Goal: Task Accomplishment & Management: Use online tool/utility

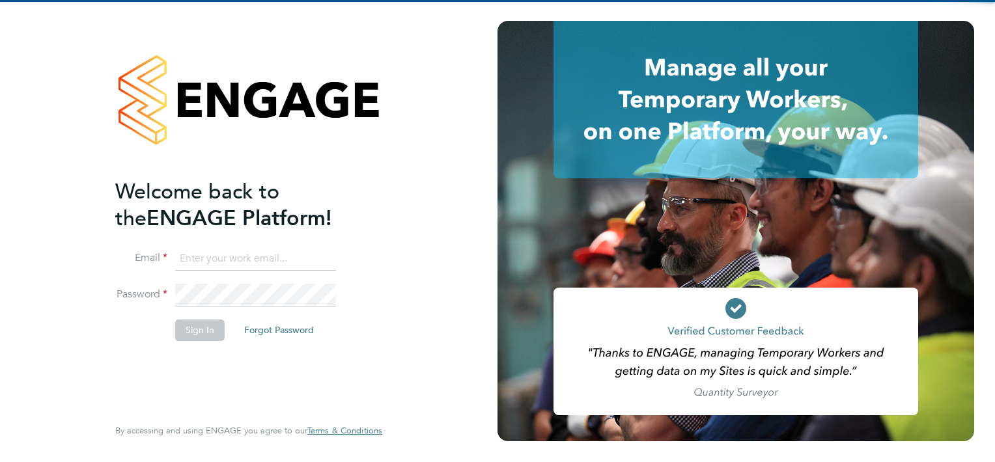
click at [218, 256] on input at bounding box center [255, 258] width 161 height 23
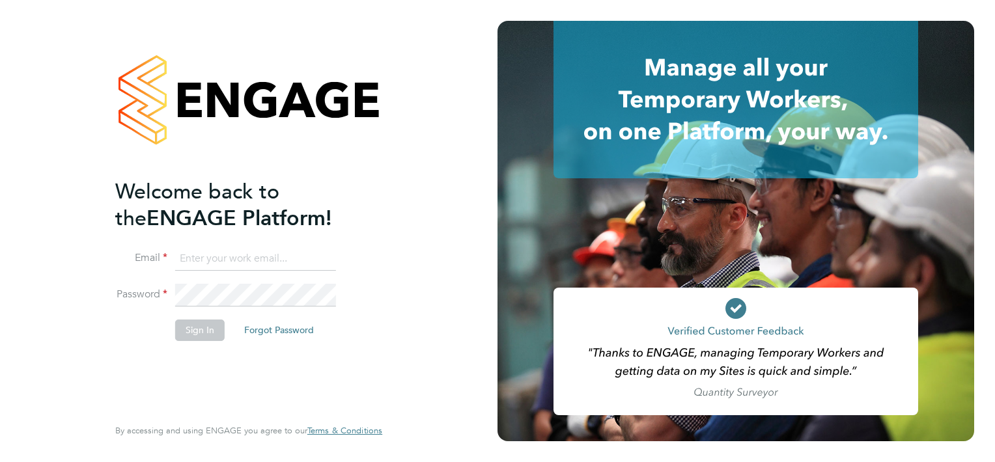
paste input "[EMAIL_ADDRESS][DOMAIN_NAME]"
type input "[EMAIL_ADDRESS][DOMAIN_NAME]"
click at [209, 322] on button "Sign In" at bounding box center [199, 330] width 49 height 21
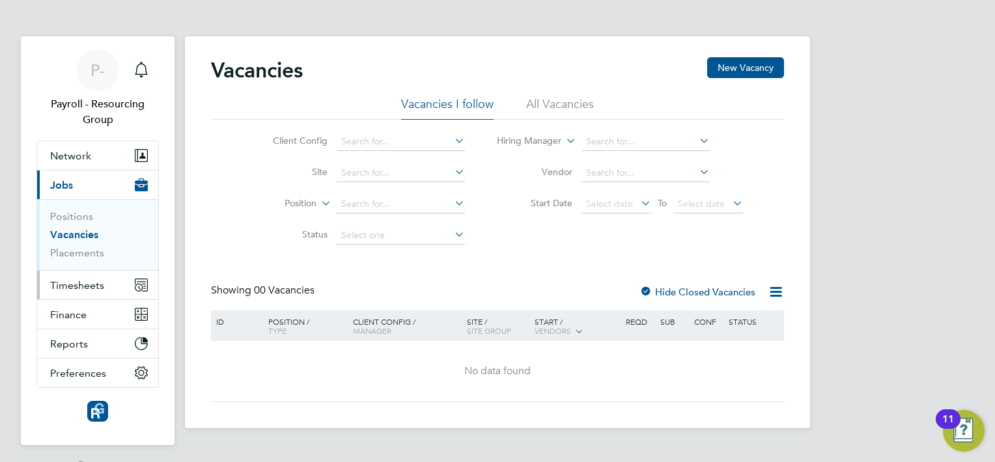
drag, startPoint x: 101, startPoint y: 285, endPoint x: 115, endPoint y: 292, distance: 15.4
click at [101, 285] on span "Timesheets" at bounding box center [77, 285] width 54 height 12
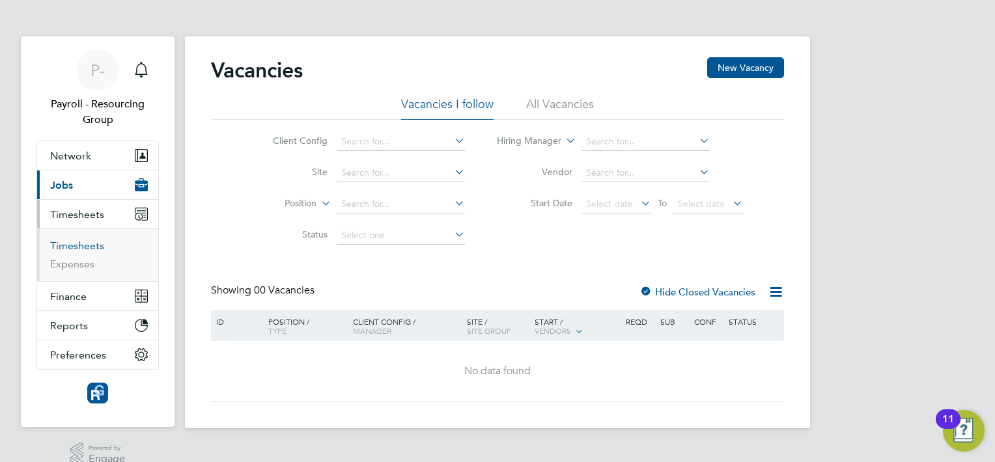
click at [74, 250] on link "Timesheets" at bounding box center [77, 246] width 54 height 12
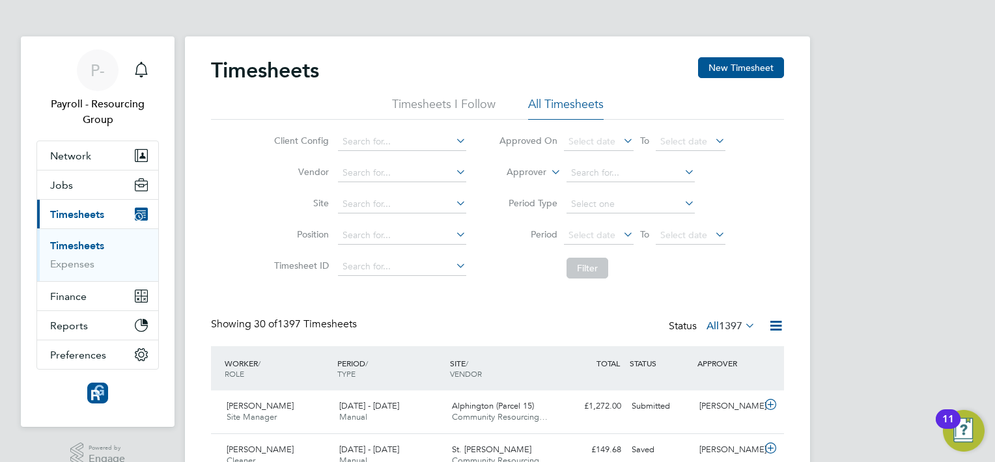
click at [778, 324] on icon at bounding box center [776, 326] width 16 height 16
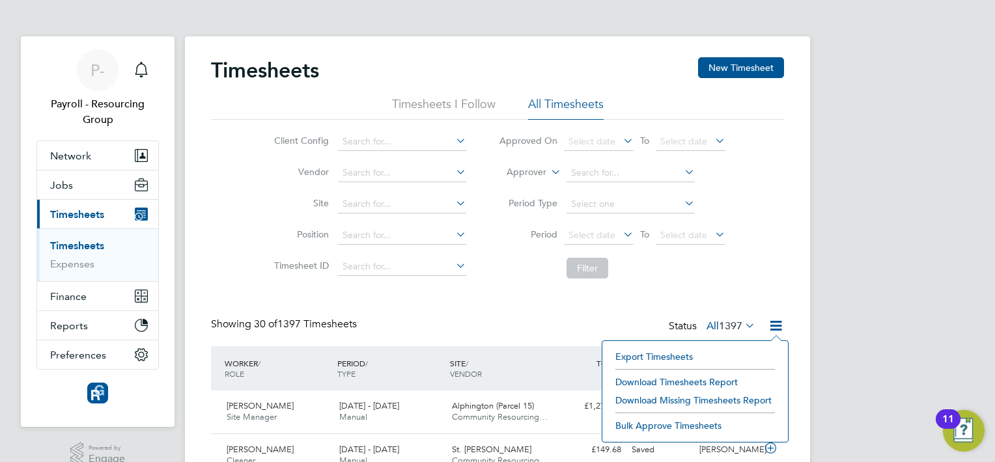
click at [700, 382] on li "Download Timesheets Report" at bounding box center [695, 382] width 173 height 18
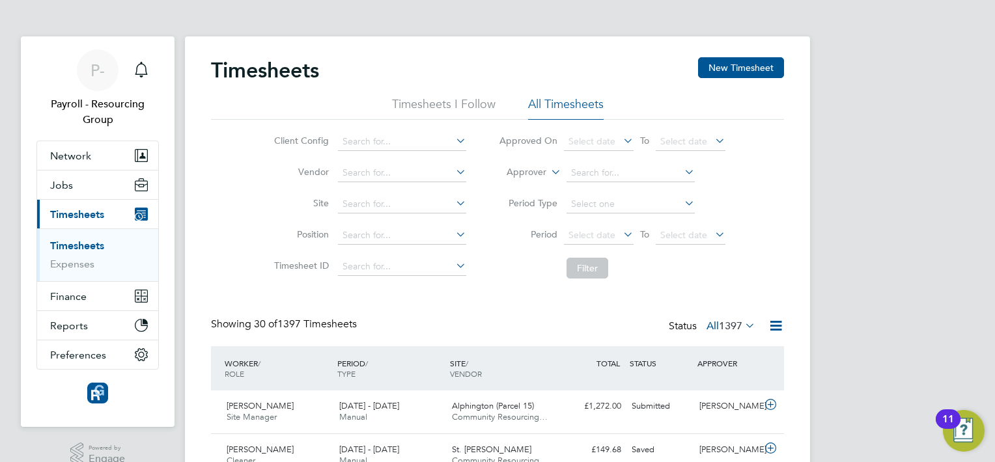
drag, startPoint x: 494, startPoint y: 294, endPoint x: 544, endPoint y: 303, distance: 50.9
click at [107, 68] on div "P-" at bounding box center [98, 70] width 42 height 42
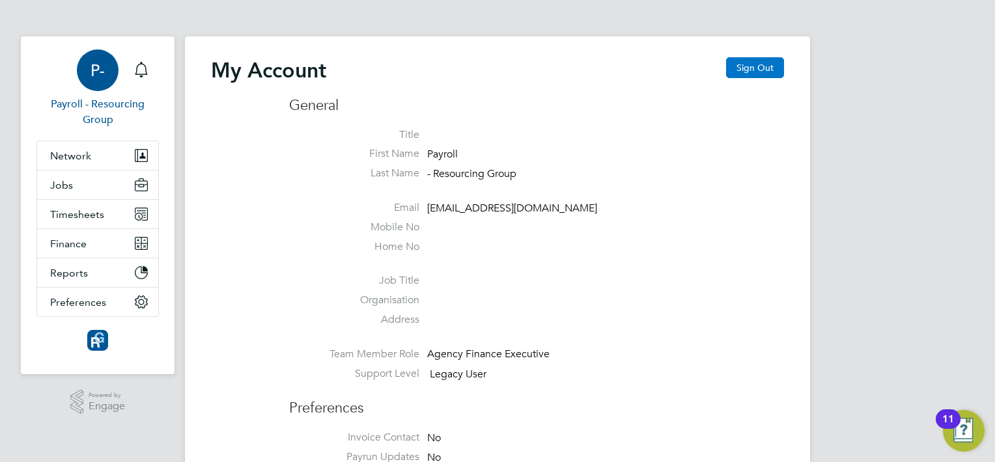
click at [759, 70] on button "Sign Out" at bounding box center [755, 67] width 58 height 21
